Goal: Task Accomplishment & Management: Complete application form

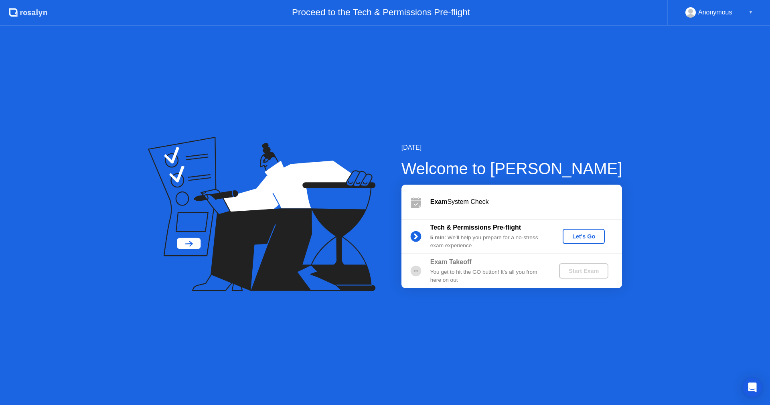
click at [477, 350] on div "[DATE] Welcome to [PERSON_NAME] Exam System Check Tech & Permissions Pre-flight…" at bounding box center [385, 215] width 770 height 379
click at [426, 381] on div "[DATE] Welcome to [PERSON_NAME] Exam System Check Tech & Permissions Pre-flight…" at bounding box center [385, 215] width 770 height 379
click at [581, 234] on div "Let's Go" at bounding box center [584, 236] width 36 height 6
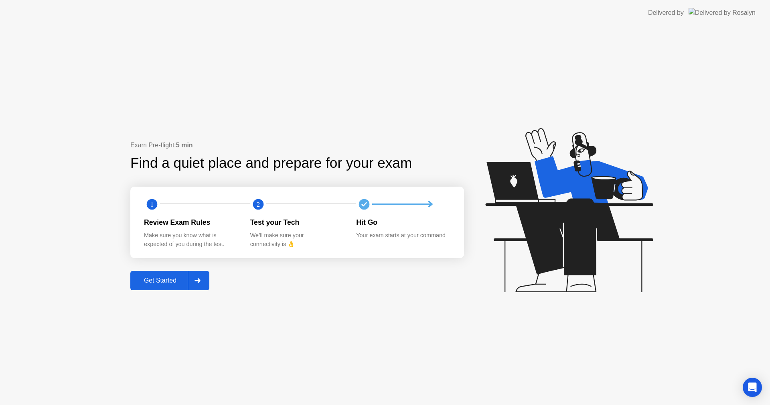
click at [171, 282] on div "Get Started" at bounding box center [160, 280] width 55 height 7
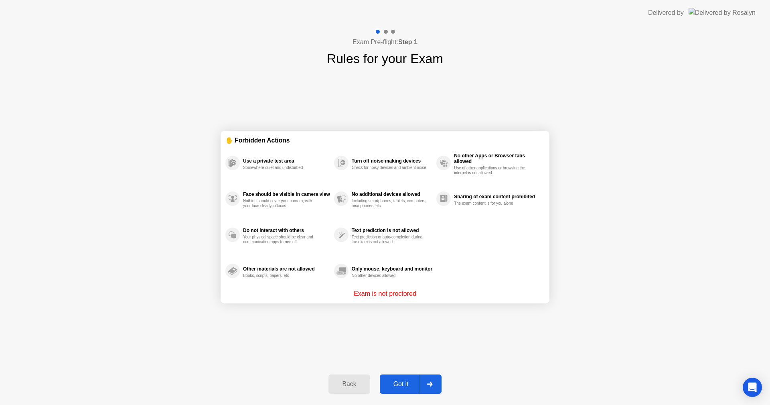
click at [419, 379] on button "Got it" at bounding box center [411, 383] width 62 height 19
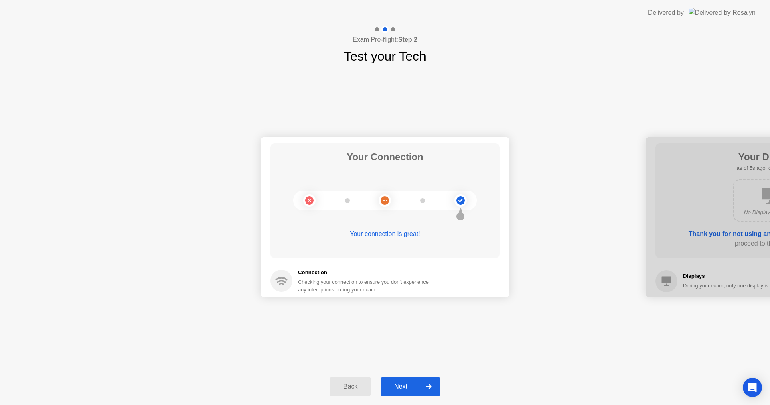
click at [395, 386] on div "Next" at bounding box center [401, 386] width 36 height 7
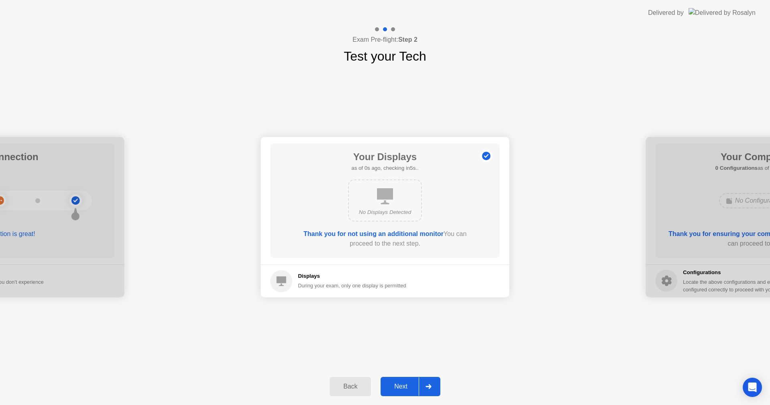
click at [397, 390] on div "Next" at bounding box center [401, 386] width 36 height 7
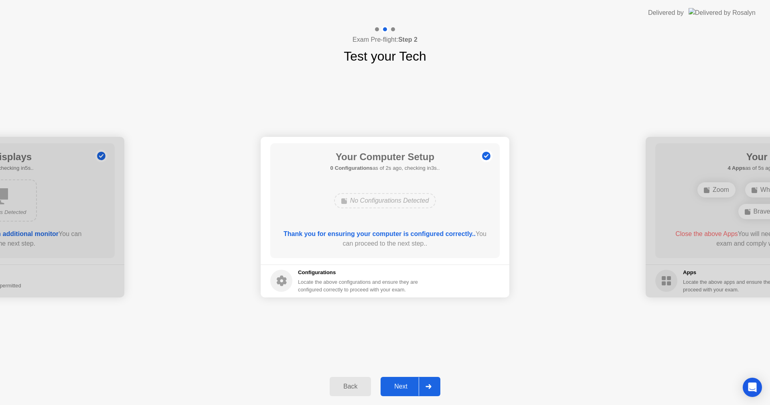
click at [397, 385] on div "Next" at bounding box center [401, 386] width 36 height 7
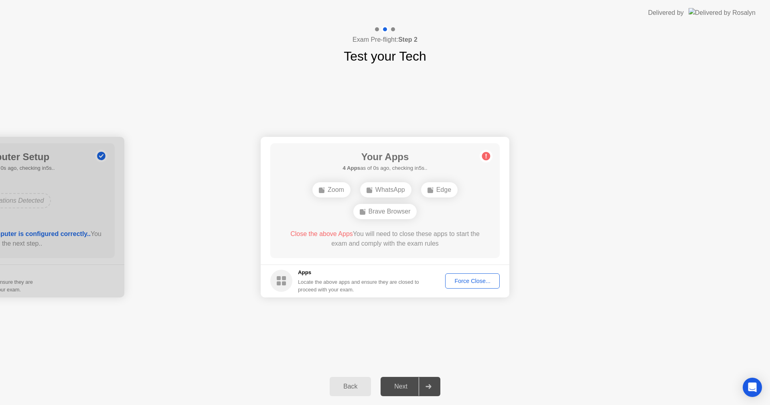
click at [377, 201] on div "WhatsApp" at bounding box center [385, 200] width 51 height 15
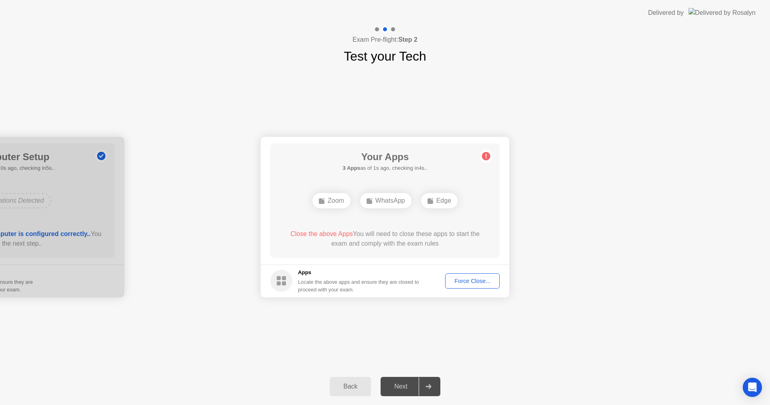
click at [389, 234] on div "Close the above Apps You will need to close these apps to start the exam and co…" at bounding box center [385, 238] width 207 height 19
click at [378, 230] on div "Close the above Apps You will need to close these apps to start the exam and co…" at bounding box center [385, 238] width 207 height 19
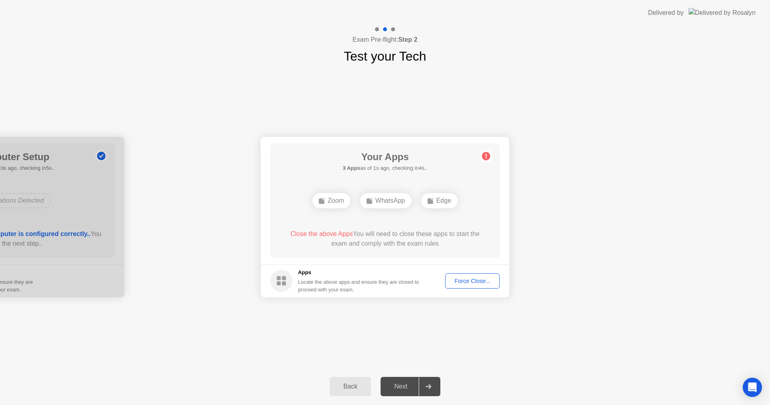
click at [378, 230] on div "Close the above Apps You will need to close these apps to start the exam and co…" at bounding box center [385, 238] width 207 height 19
click at [371, 212] on div "Your Apps 3 Apps as of 2s ago, checking in3s.. Zoom WhatsApp Edge Close the abo…" at bounding box center [384, 200] width 229 height 115
click at [484, 156] on circle at bounding box center [486, 156] width 8 height 8
click at [449, 212] on div "Your Apps 3 Apps as of 4s ago, checking in1s.. Zoom WhatsApp Edge Close the abo…" at bounding box center [384, 200] width 229 height 115
drag, startPoint x: 367, startPoint y: 209, endPoint x: 365, endPoint y: 200, distance: 9.0
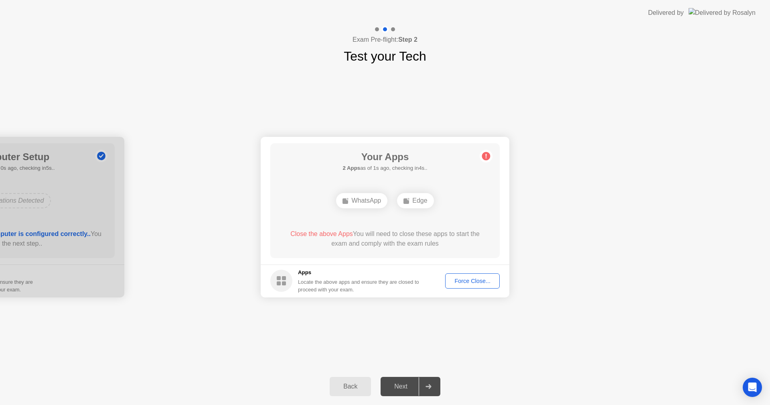
click at [367, 208] on div "WhatsApp Edge" at bounding box center [385, 201] width 184 height 22
click at [365, 200] on div "WhatsApp" at bounding box center [361, 200] width 51 height 15
click at [317, 236] on span "Close the above Apps" at bounding box center [321, 233] width 63 height 7
click at [477, 284] on div "Force Close..." at bounding box center [472, 281] width 49 height 6
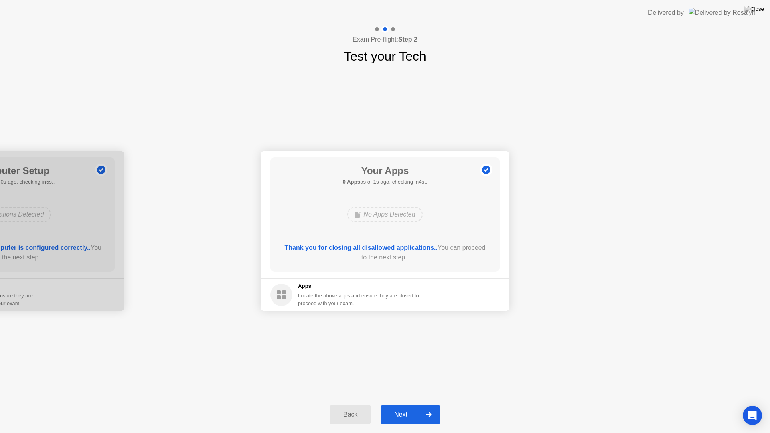
click at [401, 404] on button "Next" at bounding box center [411, 414] width 60 height 19
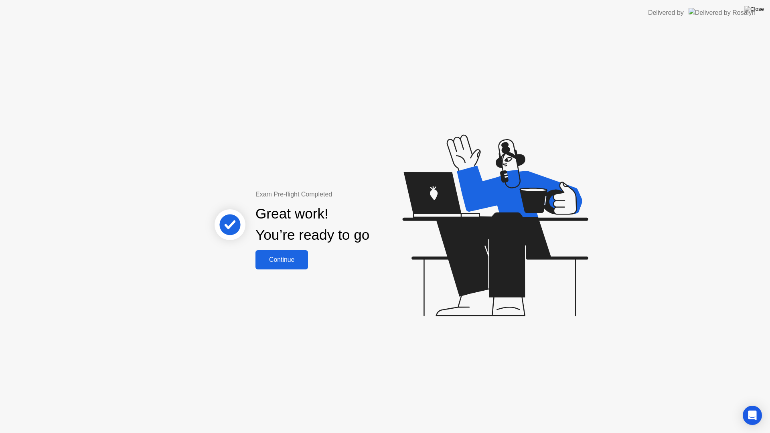
click at [280, 262] on div "Continue" at bounding box center [282, 259] width 48 height 7
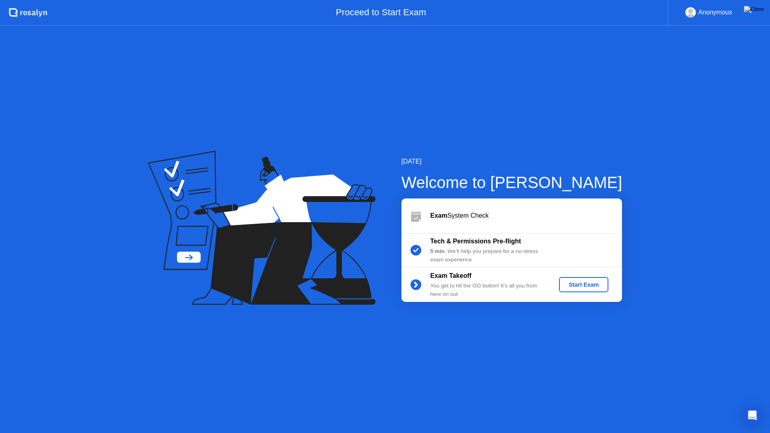
click at [576, 286] on div "Start Exam" at bounding box center [583, 285] width 43 height 6
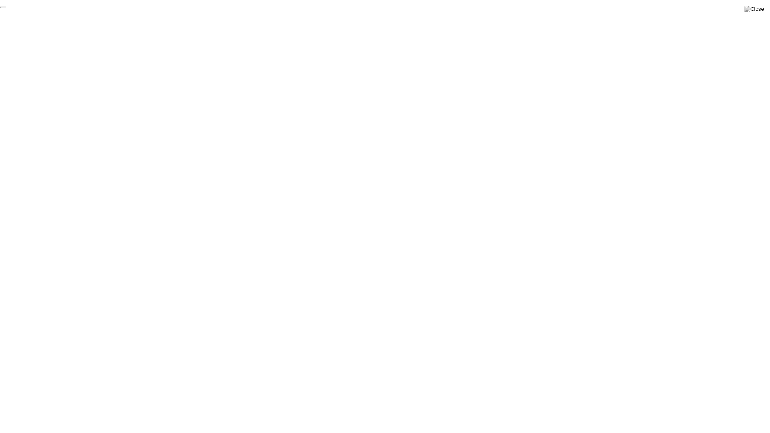
click div "End Proctoring Session"
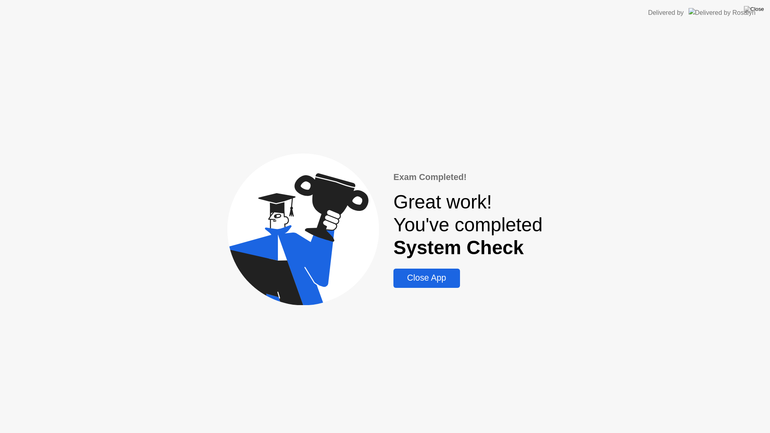
click at [417, 274] on div "Close App" at bounding box center [426, 278] width 61 height 10
